Goal: Task Accomplishment & Management: Manage account settings

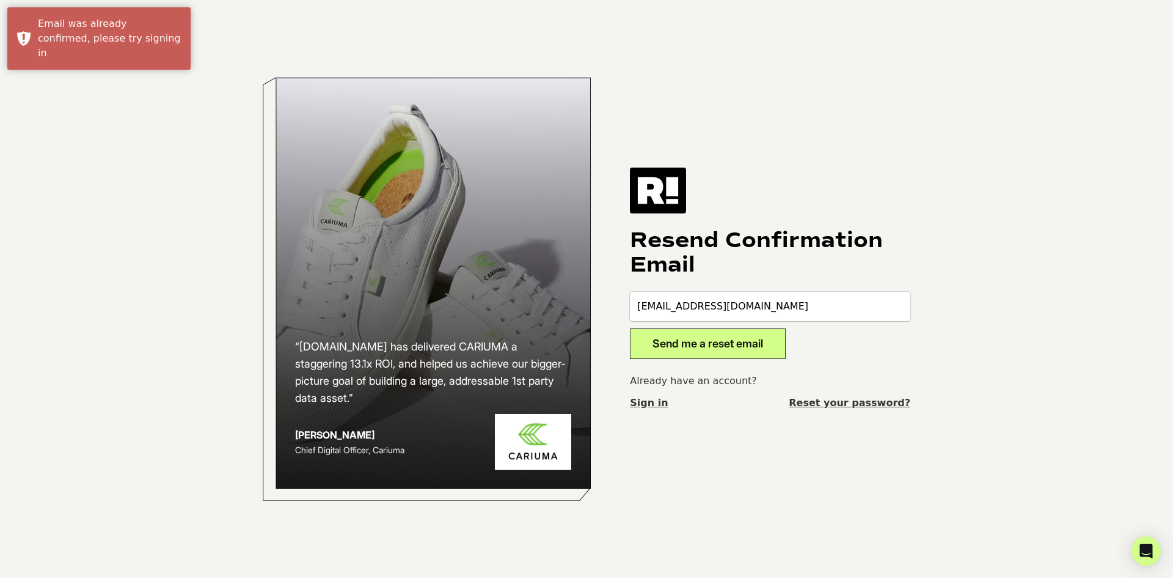
click at [645, 405] on link "Sign in" at bounding box center [649, 402] width 38 height 15
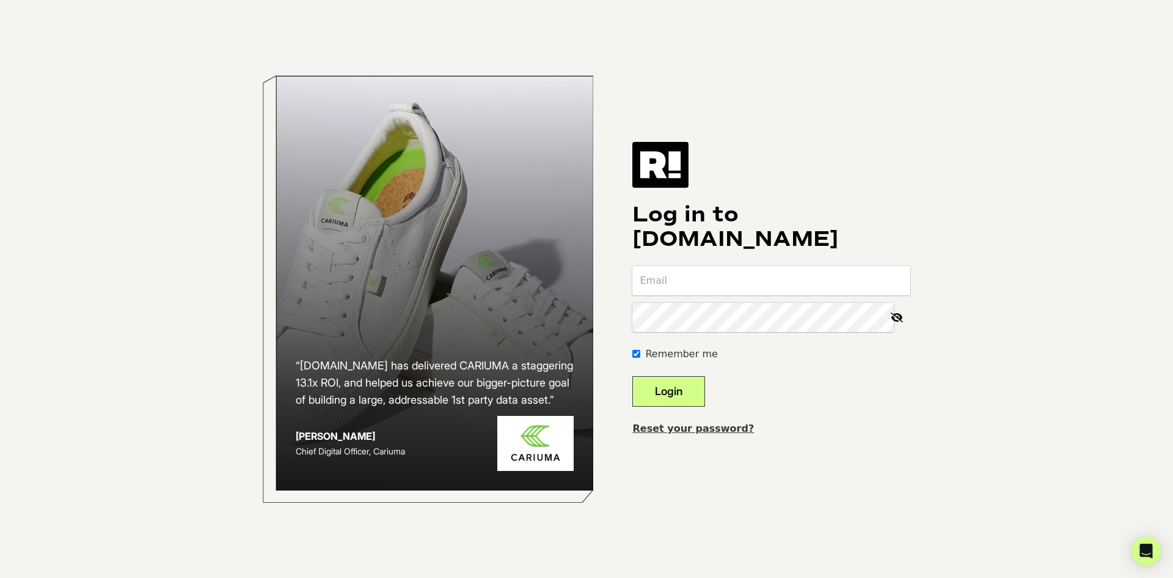
type input "[EMAIL_ADDRESS][DOMAIN_NAME]"
drag, startPoint x: 688, startPoint y: 391, endPoint x: 680, endPoint y: 384, distance: 10.9
click at [688, 391] on button "Login" at bounding box center [669, 391] width 73 height 31
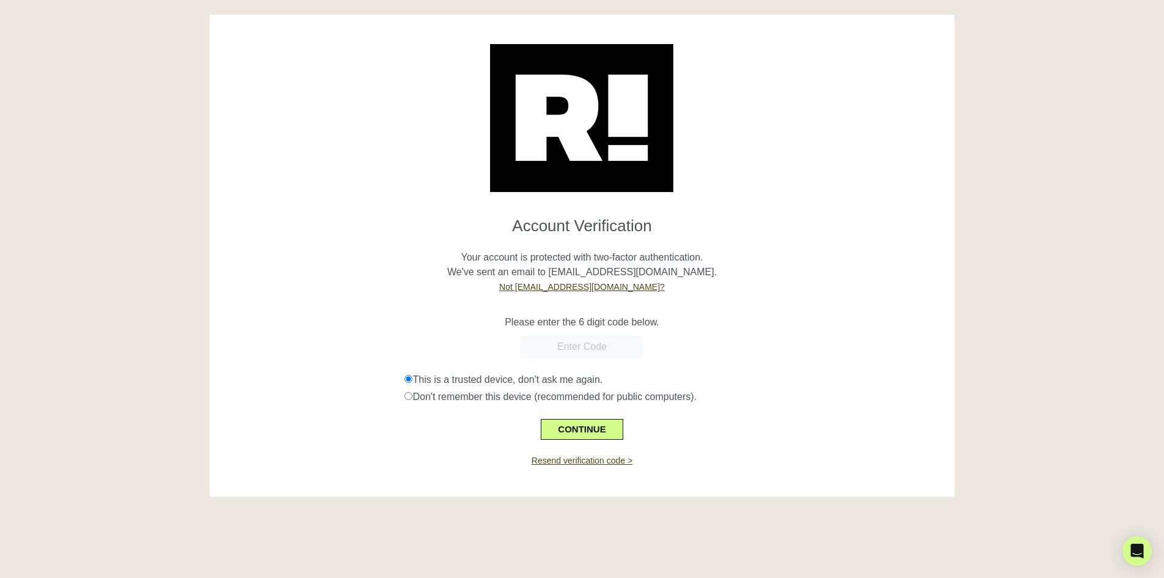
click at [611, 348] on input "text" at bounding box center [582, 347] width 122 height 22
click at [598, 345] on input "text" at bounding box center [582, 347] width 122 height 22
type input "007043"
click at [591, 427] on button "CONTINUE" at bounding box center [582, 429] width 82 height 21
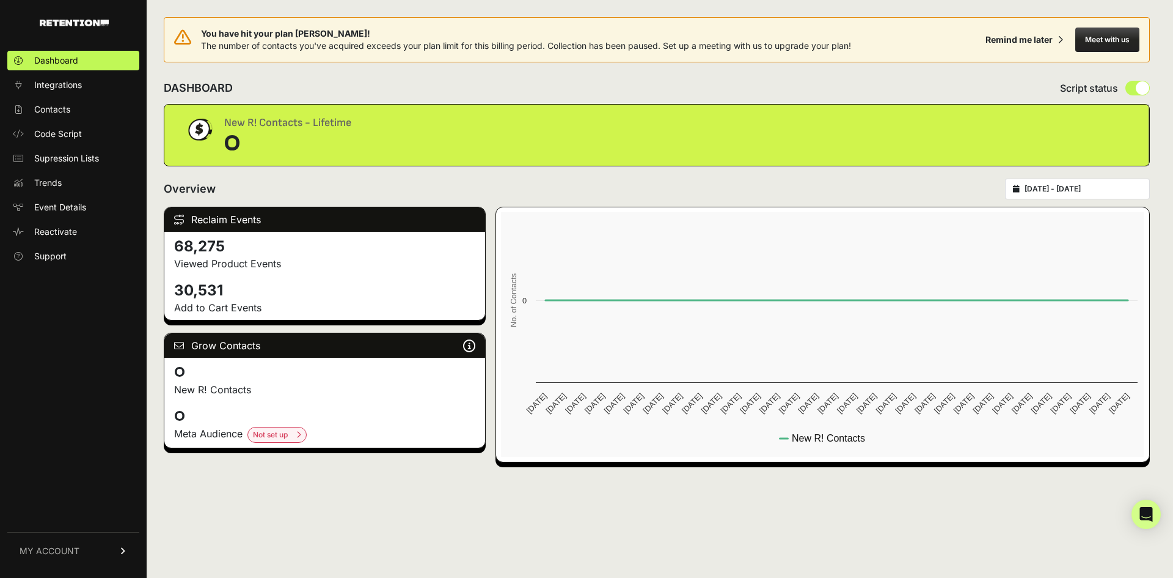
click at [127, 554] on icon at bounding box center [123, 550] width 9 height 7
click at [69, 436] on span "Account Details" at bounding box center [65, 437] width 63 height 12
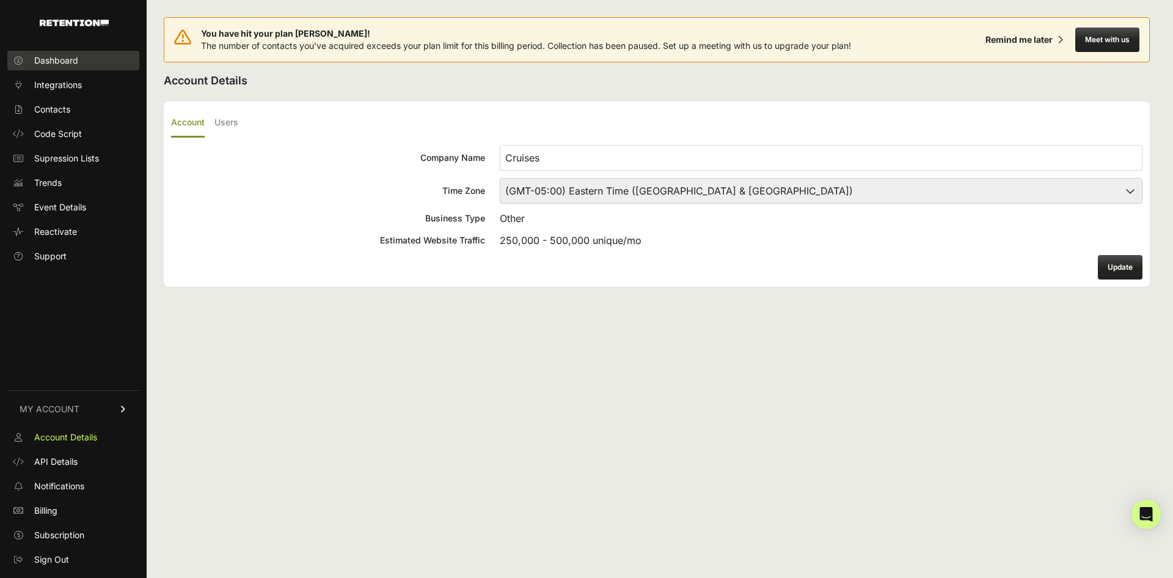
click at [64, 60] on span "Dashboard" at bounding box center [56, 60] width 44 height 12
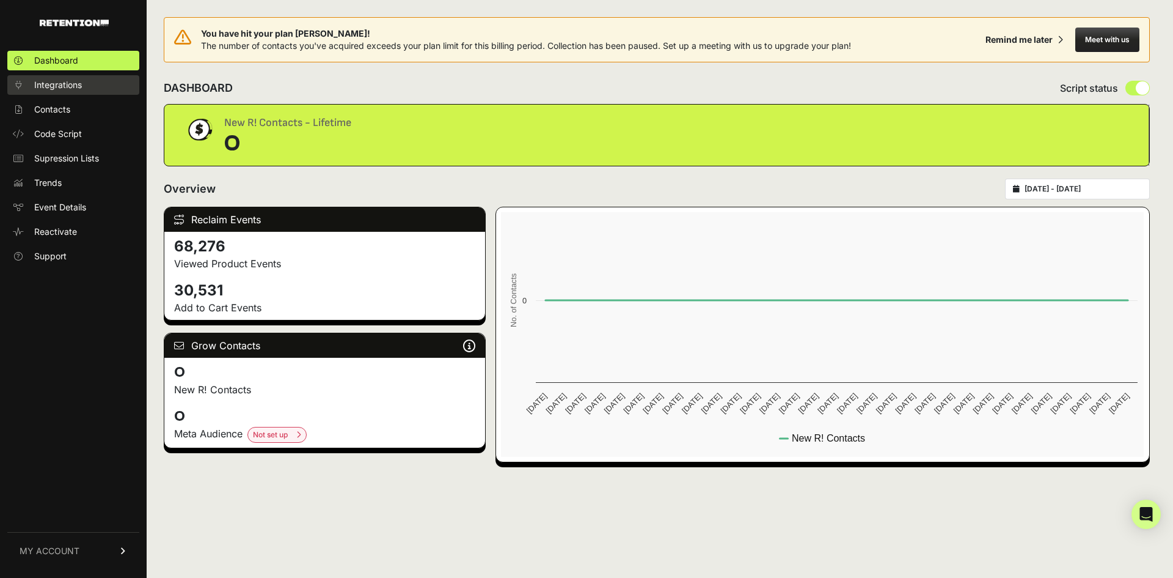
click at [54, 84] on span "Integrations" at bounding box center [58, 85] width 48 height 12
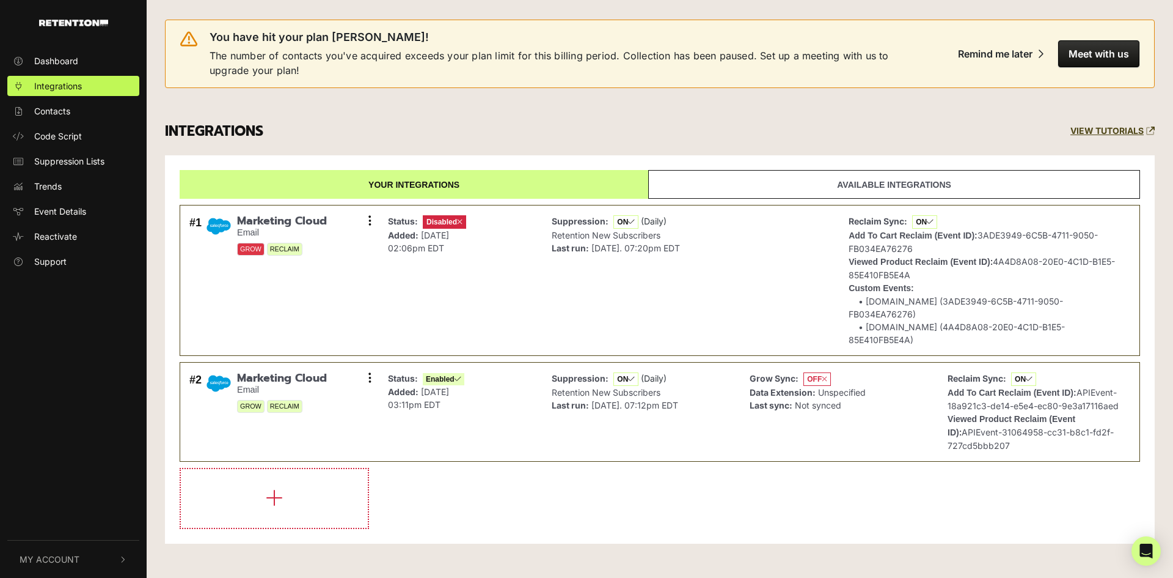
click at [51, 315] on div "Dashboard Integrations Contacts Code Script Suppression Lists Trends Event Deta…" at bounding box center [73, 289] width 147 height 501
